Goal: Information Seeking & Learning: Learn about a topic

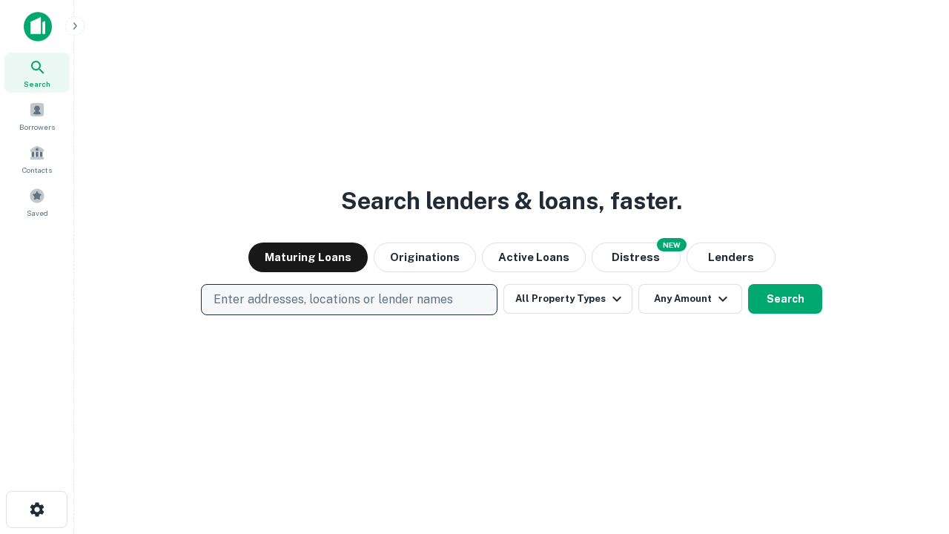
click at [349, 300] on p "Enter addresses, locations or lender names" at bounding box center [334, 300] width 240 height 18
type input "**********"
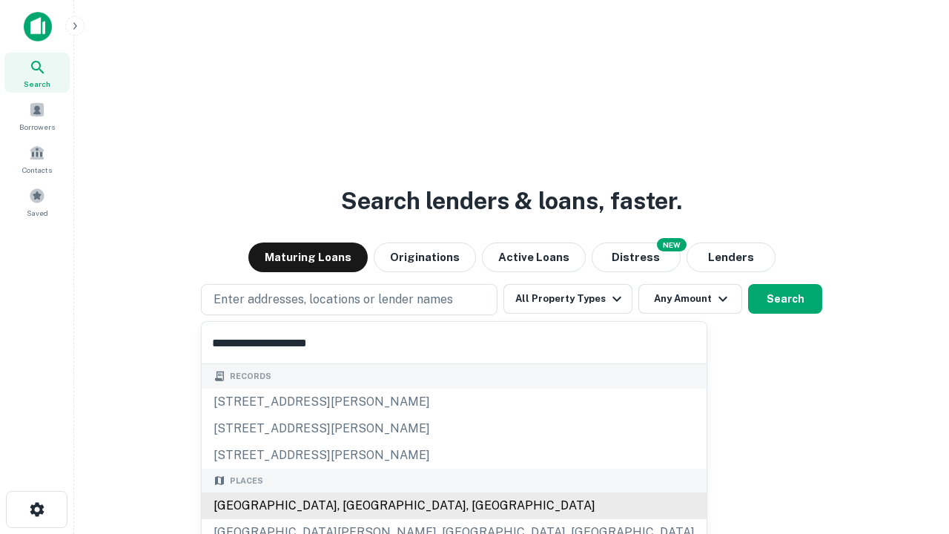
click at [355, 506] on div "Santa Monica, CA, USA" at bounding box center [454, 505] width 505 height 27
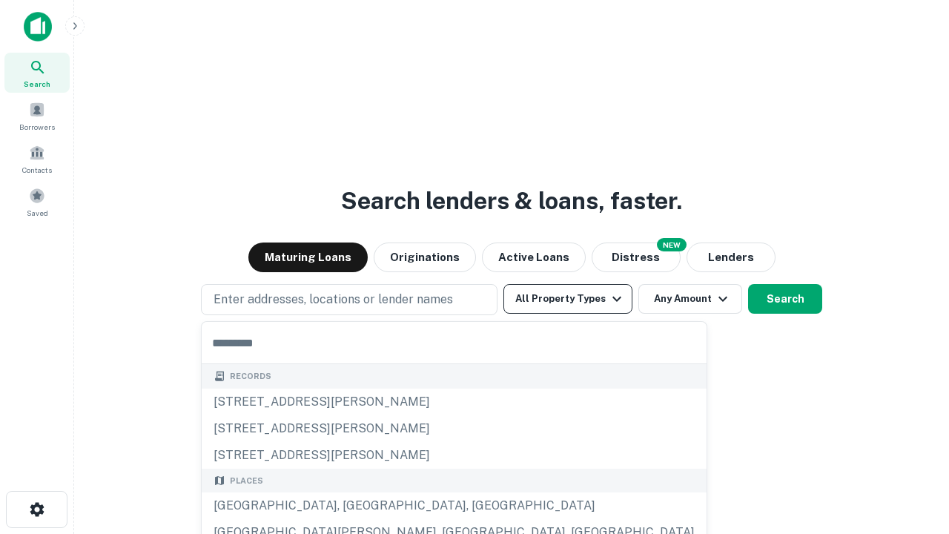
click at [568, 299] on button "All Property Types" at bounding box center [568, 299] width 129 height 30
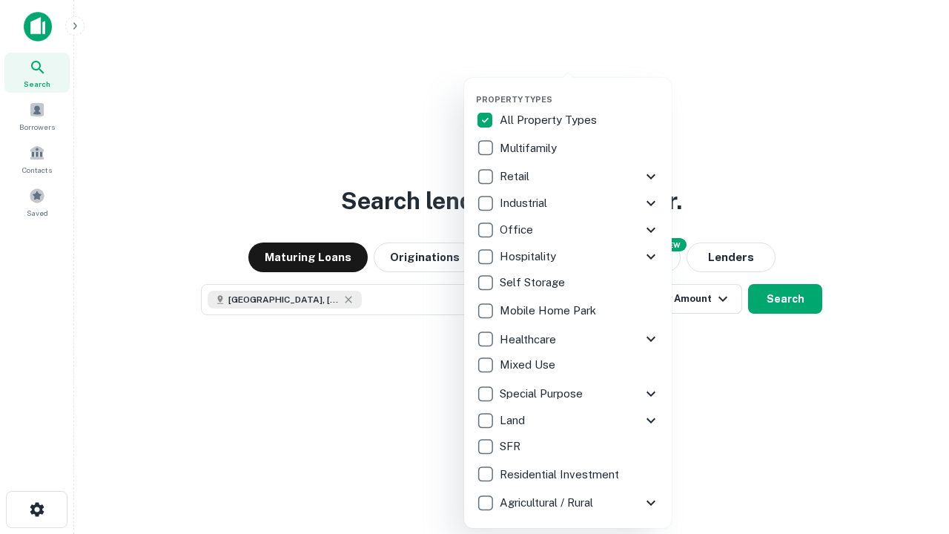
click at [580, 90] on button "button" at bounding box center [580, 90] width 208 height 1
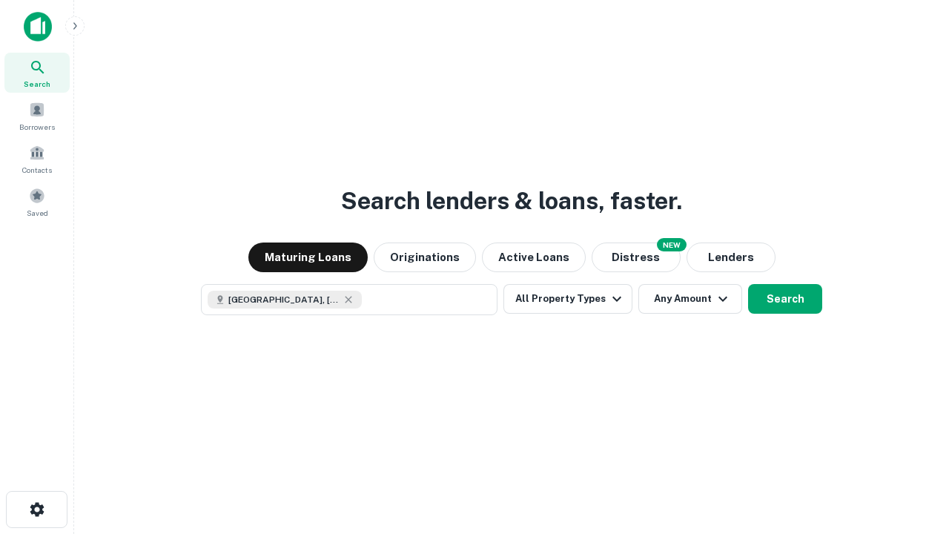
scroll to position [24, 0]
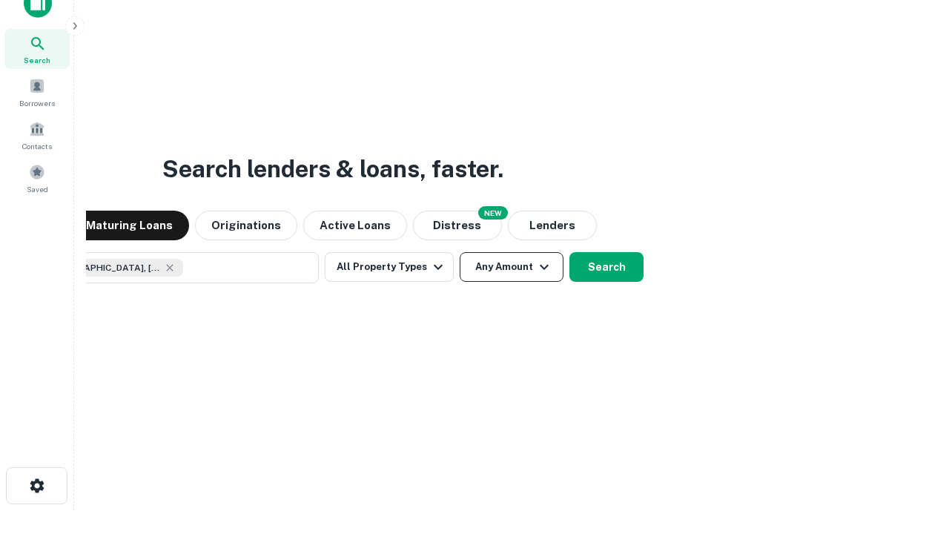
click at [460, 252] on button "Any Amount" at bounding box center [512, 267] width 104 height 30
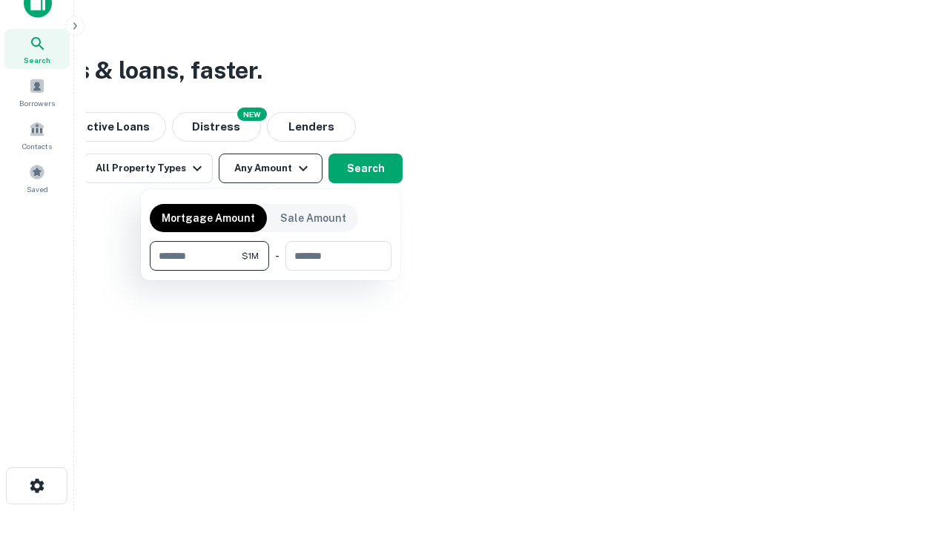
type input "*******"
click at [271, 271] on button "button" at bounding box center [271, 271] width 242 height 1
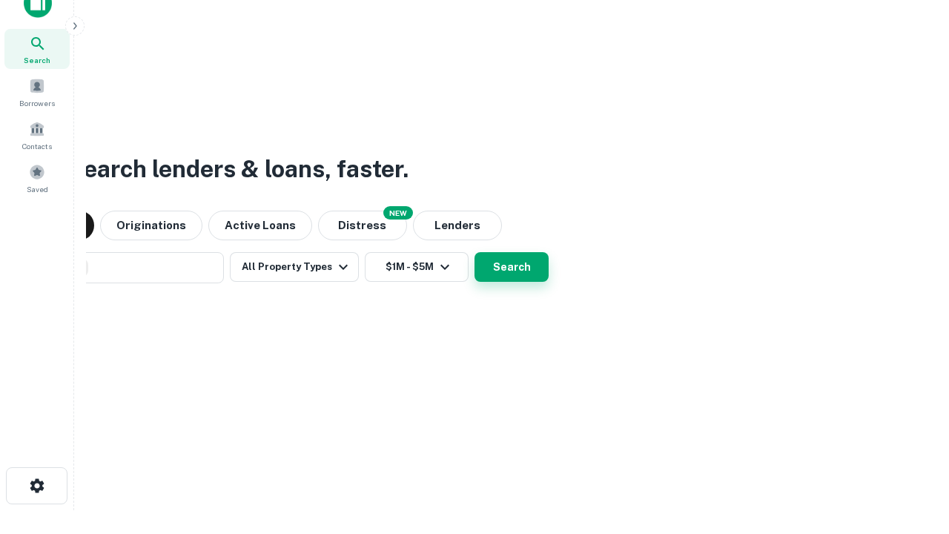
click at [475, 252] on button "Search" at bounding box center [512, 267] width 74 height 30
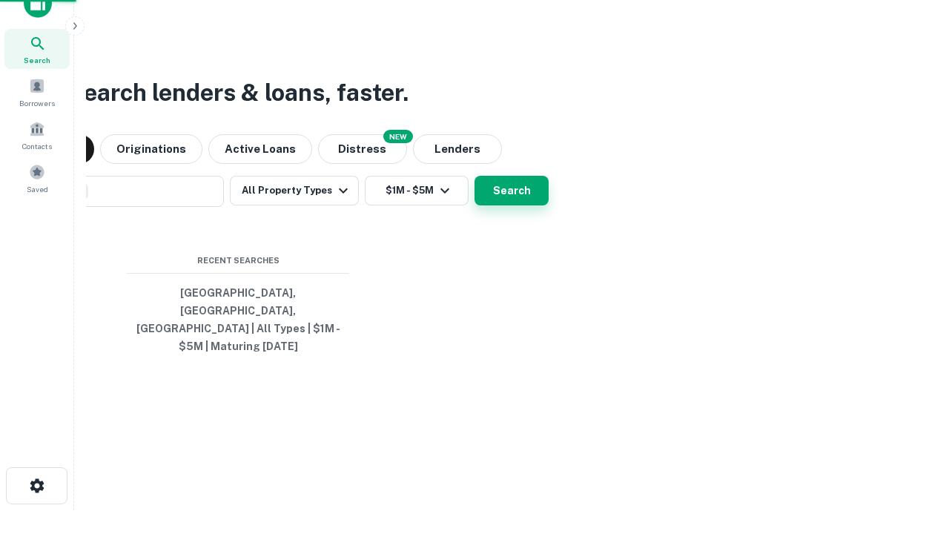
scroll to position [48, 420]
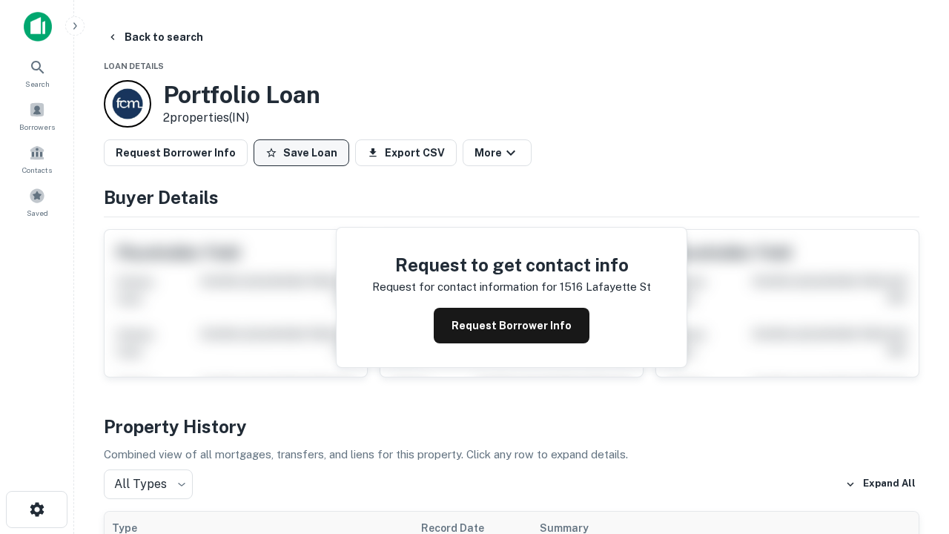
click at [301, 153] on button "Save Loan" at bounding box center [302, 152] width 96 height 27
click at [305, 153] on button "Save Loan" at bounding box center [302, 152] width 96 height 27
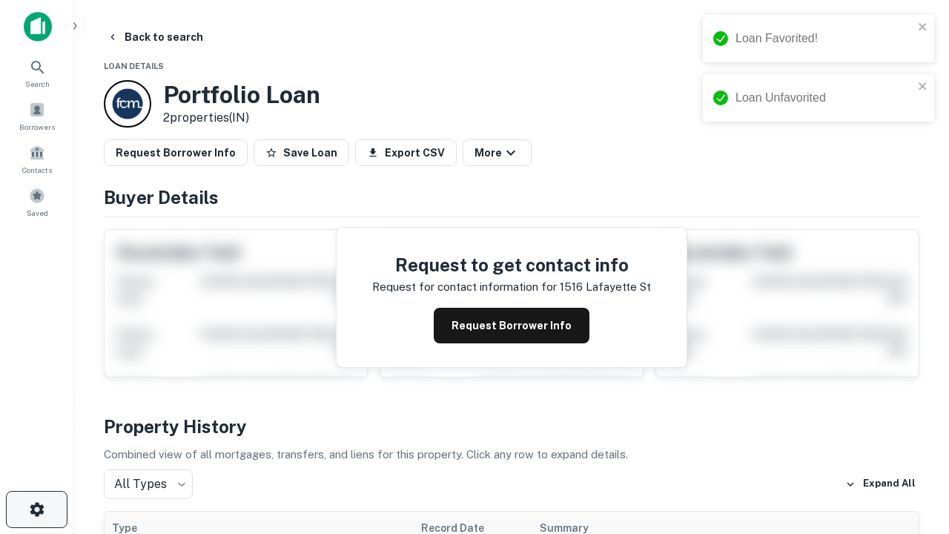
click at [36, 510] on icon "button" at bounding box center [37, 510] width 18 height 18
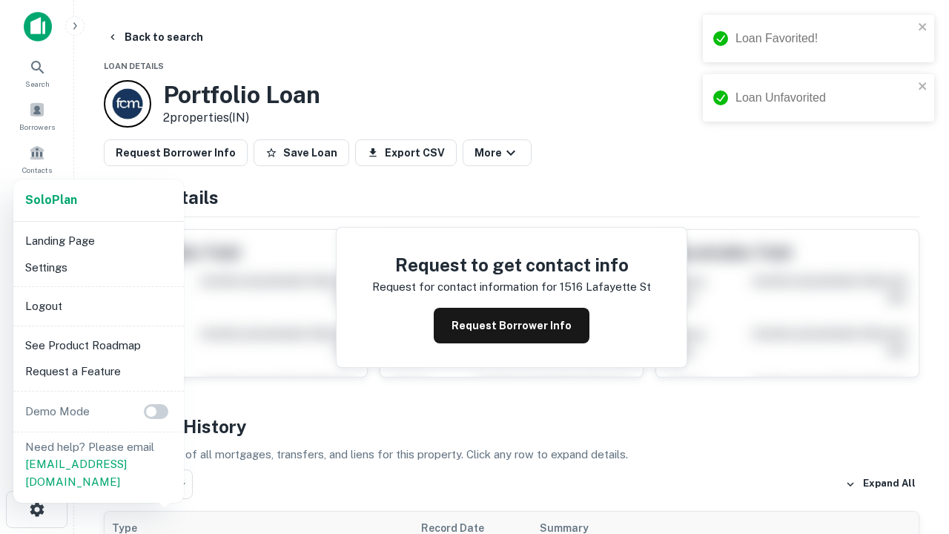
click at [98, 306] on li "Logout" at bounding box center [98, 306] width 159 height 27
